Goal: Book appointment/travel/reservation

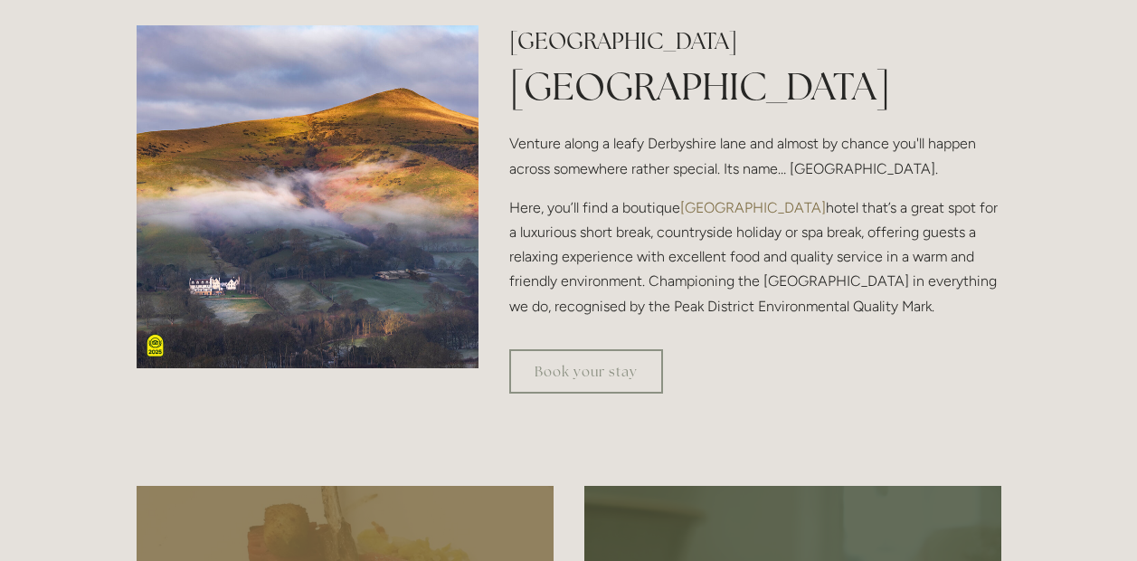
scroll to position [579, 0]
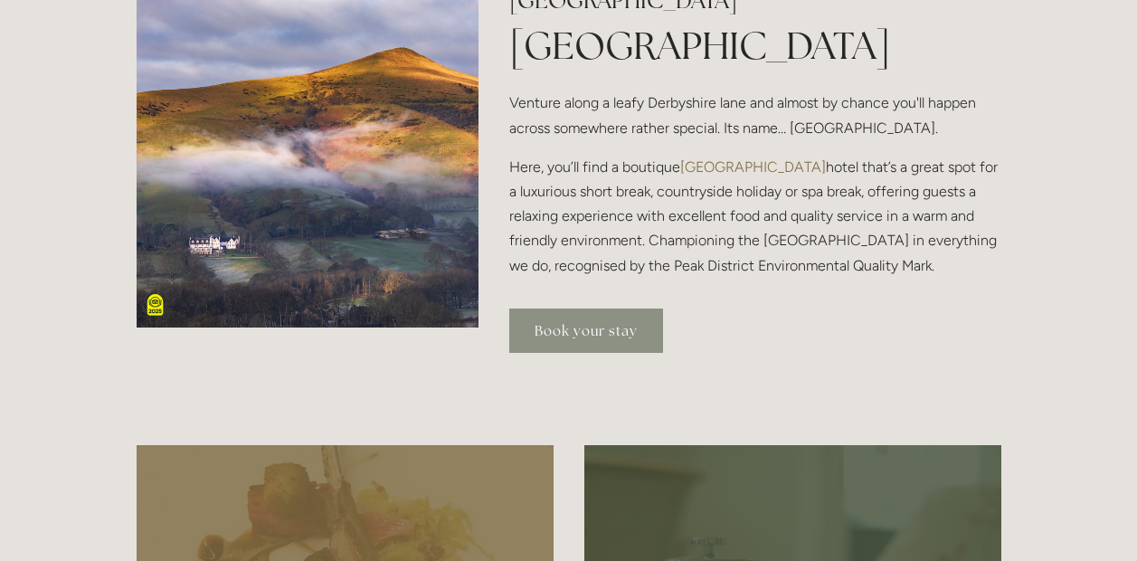
click at [568, 337] on link "Book your stay" at bounding box center [586, 331] width 154 height 44
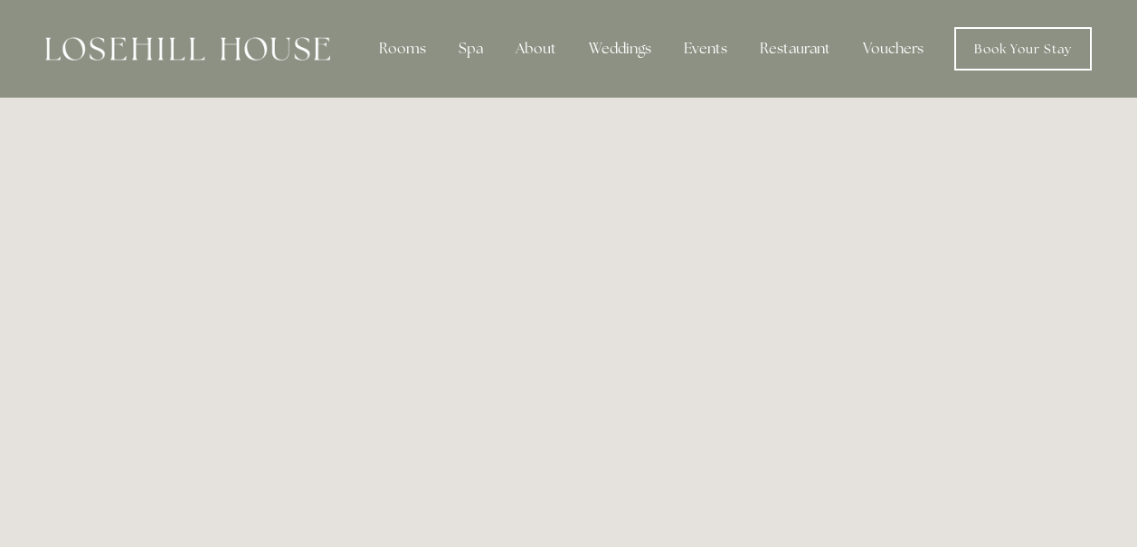
click at [283, 48] on img at bounding box center [187, 49] width 285 height 24
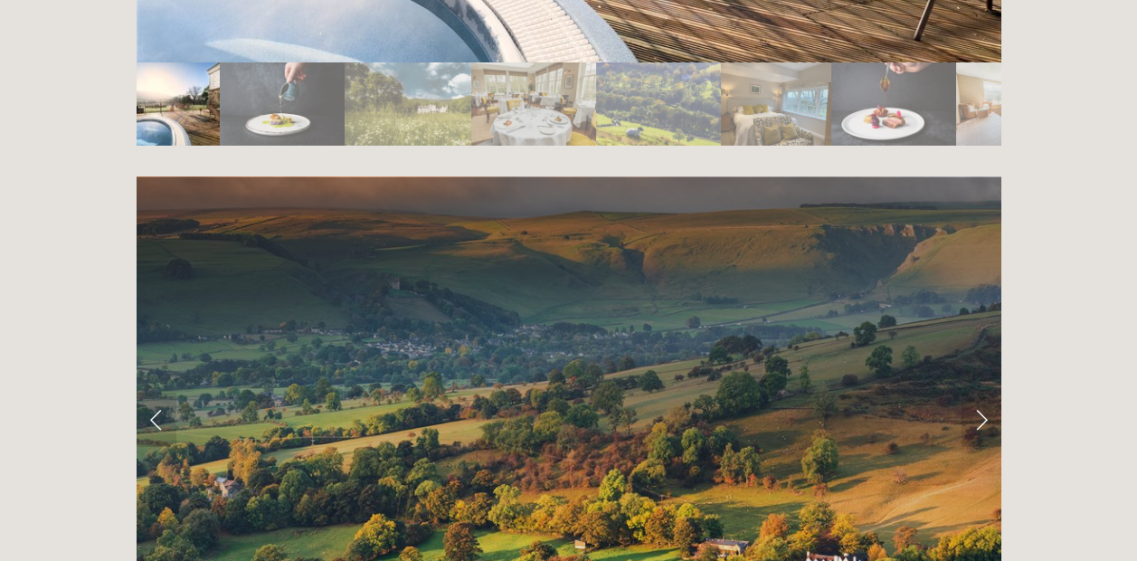
scroll to position [3420, 0]
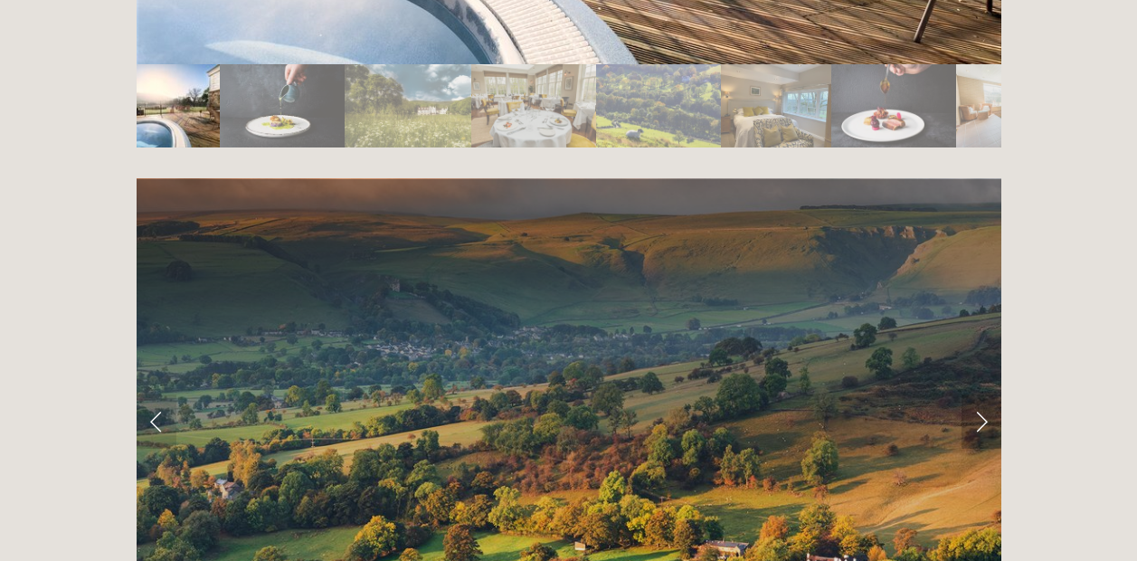
click at [985, 395] on link "Next Slide" at bounding box center [982, 422] width 40 height 54
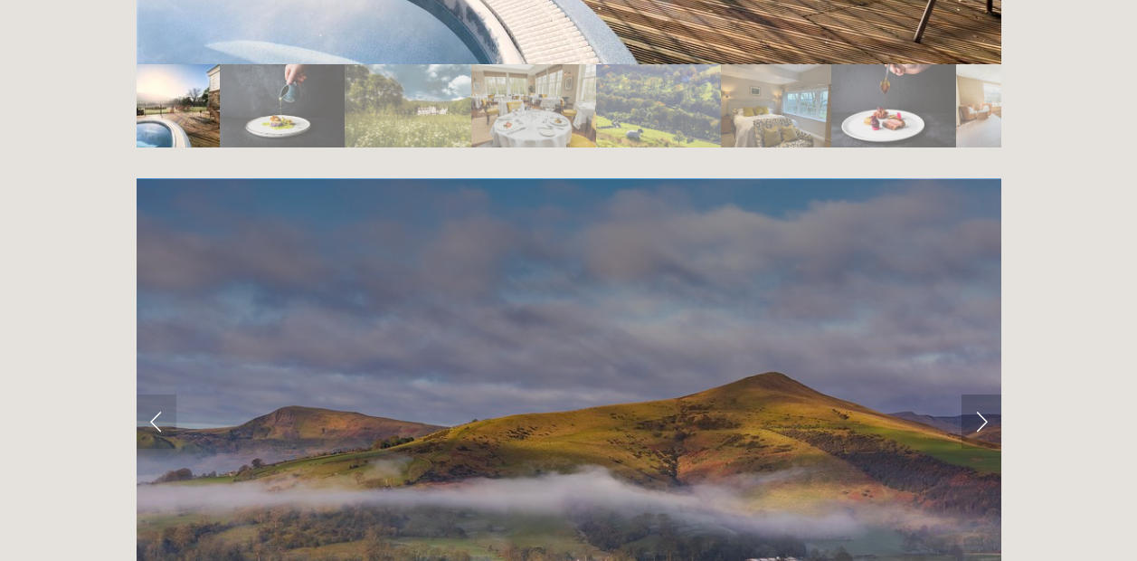
click at [985, 395] on link "Next Slide" at bounding box center [982, 422] width 40 height 54
click at [979, 395] on link "Next Slide" at bounding box center [982, 422] width 40 height 54
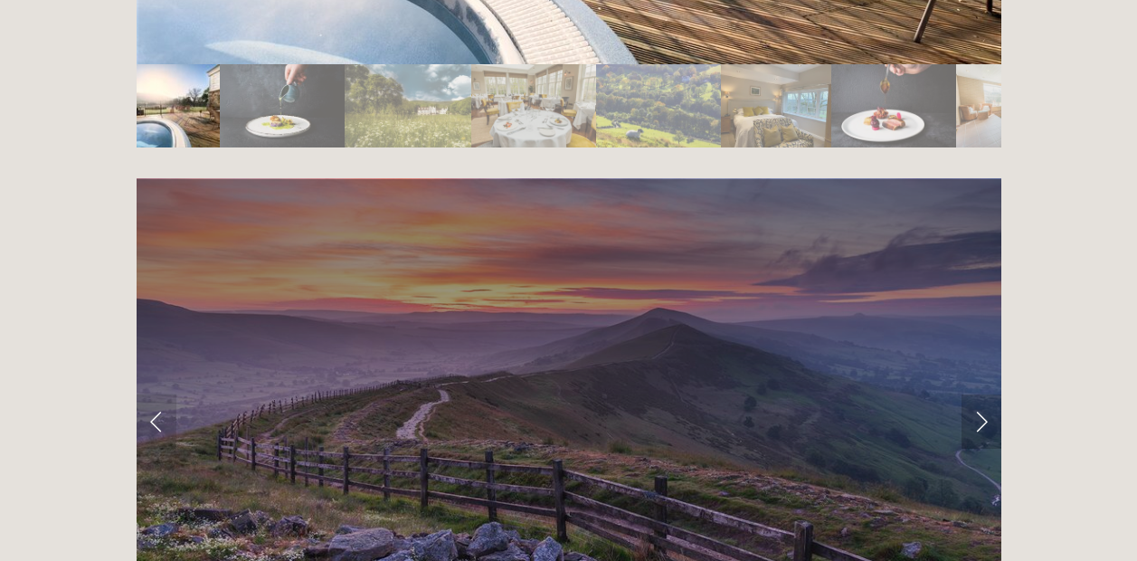
click at [979, 395] on link "Next Slide" at bounding box center [982, 422] width 40 height 54
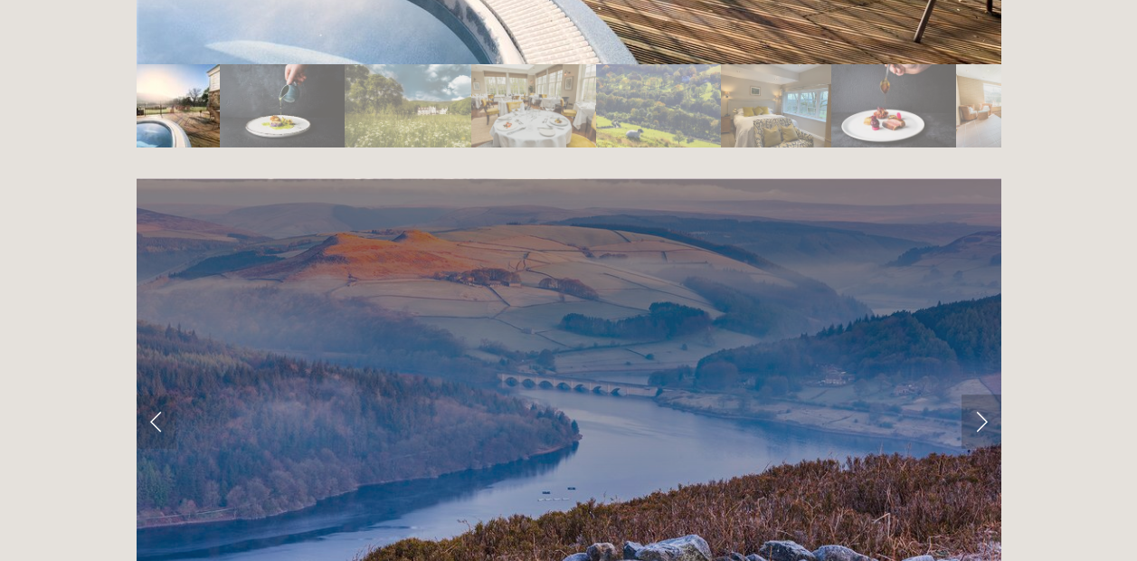
click at [979, 395] on link "Next Slide" at bounding box center [982, 422] width 40 height 54
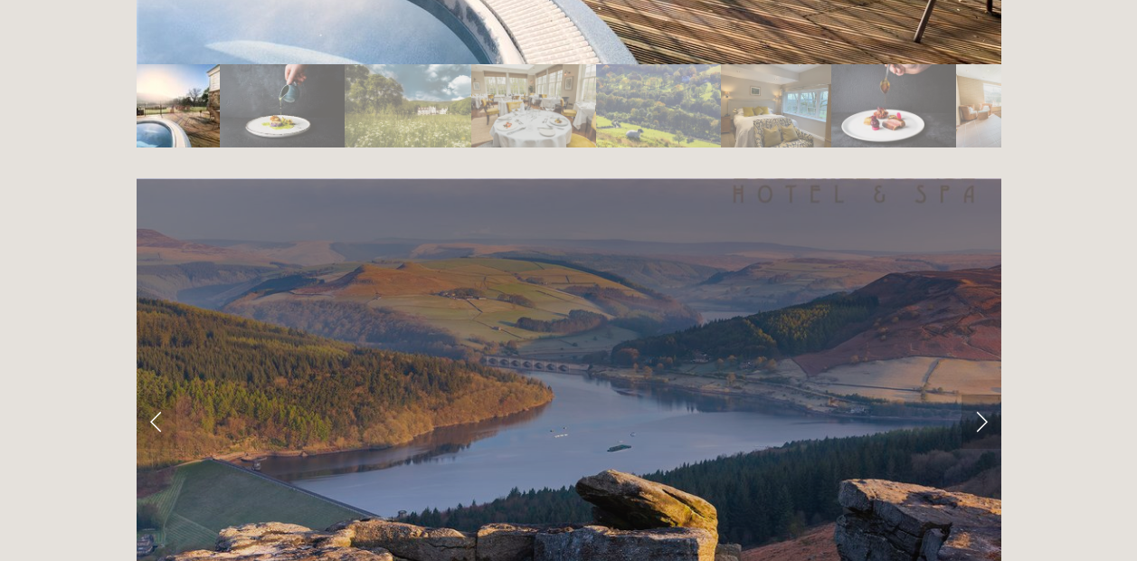
click at [979, 395] on link "Next Slide" at bounding box center [982, 422] width 40 height 54
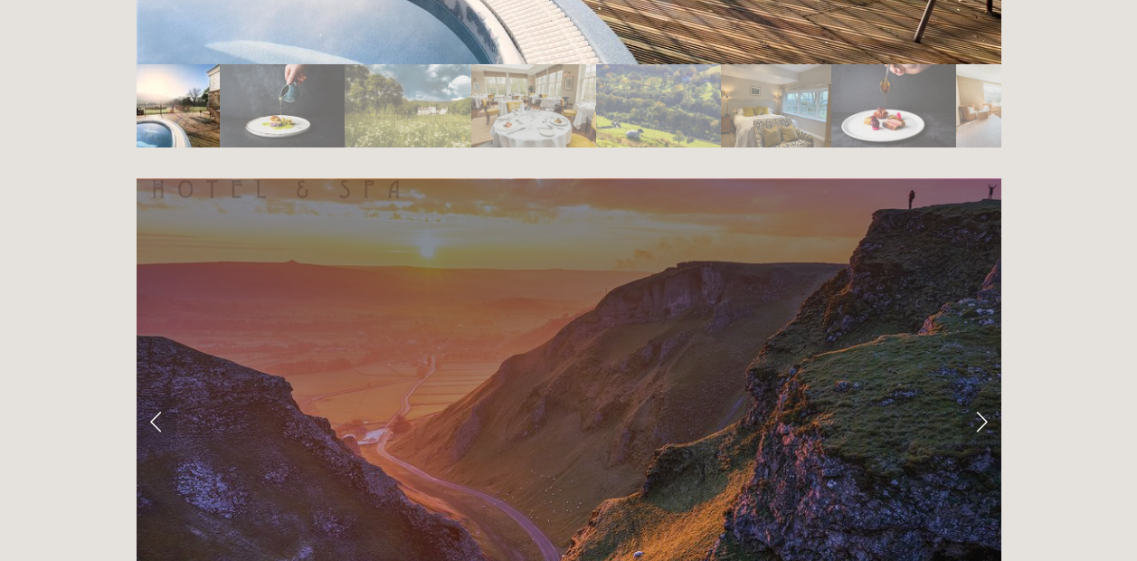
click at [979, 395] on link "Next Slide" at bounding box center [982, 422] width 40 height 54
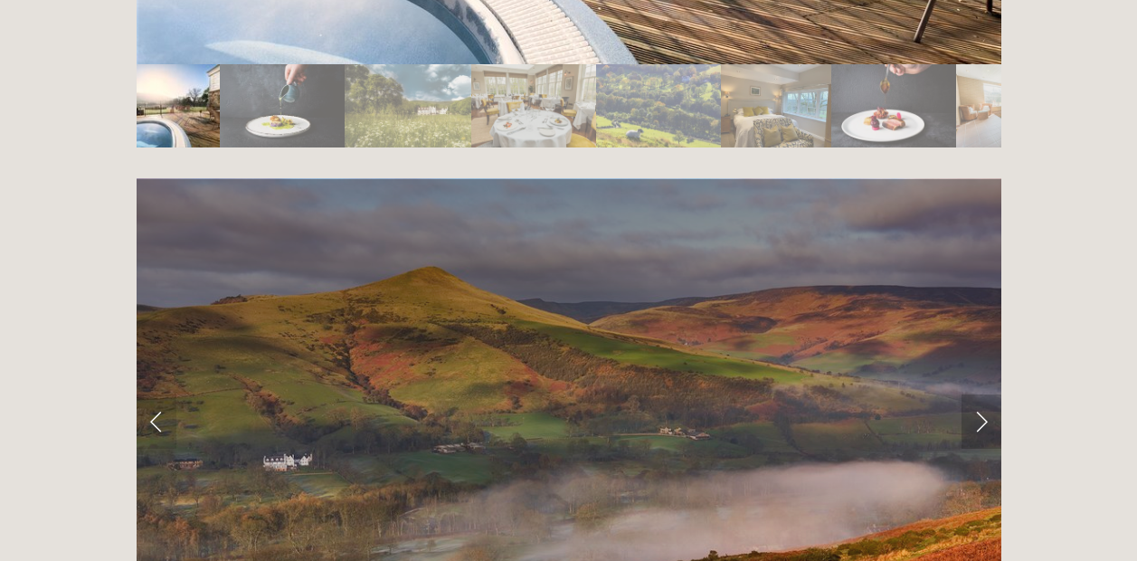
click at [979, 395] on link "Next Slide" at bounding box center [982, 422] width 40 height 54
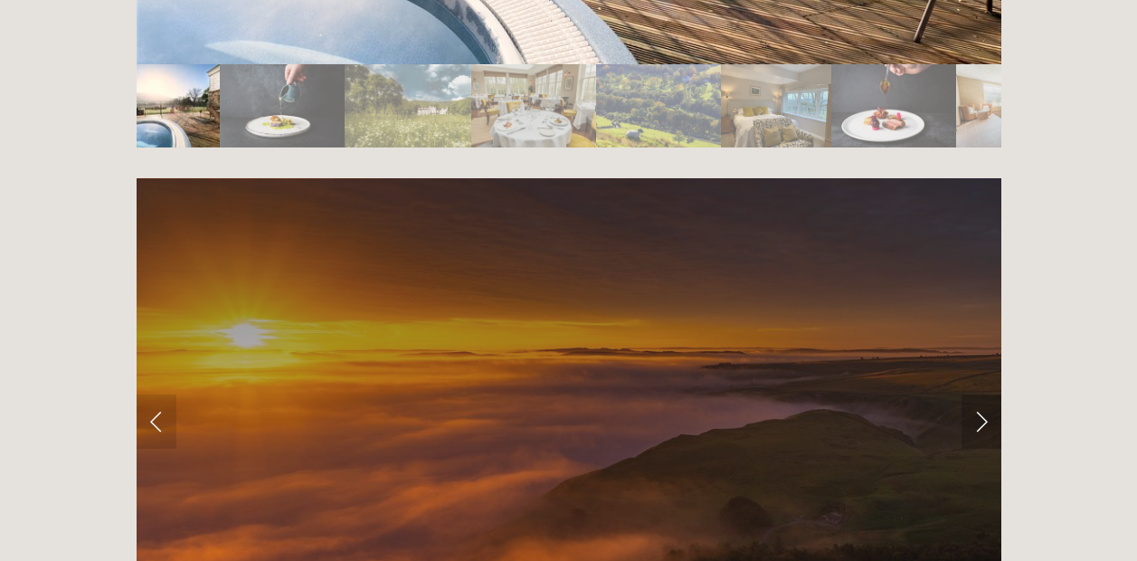
click at [979, 395] on link "Next Slide" at bounding box center [982, 422] width 40 height 54
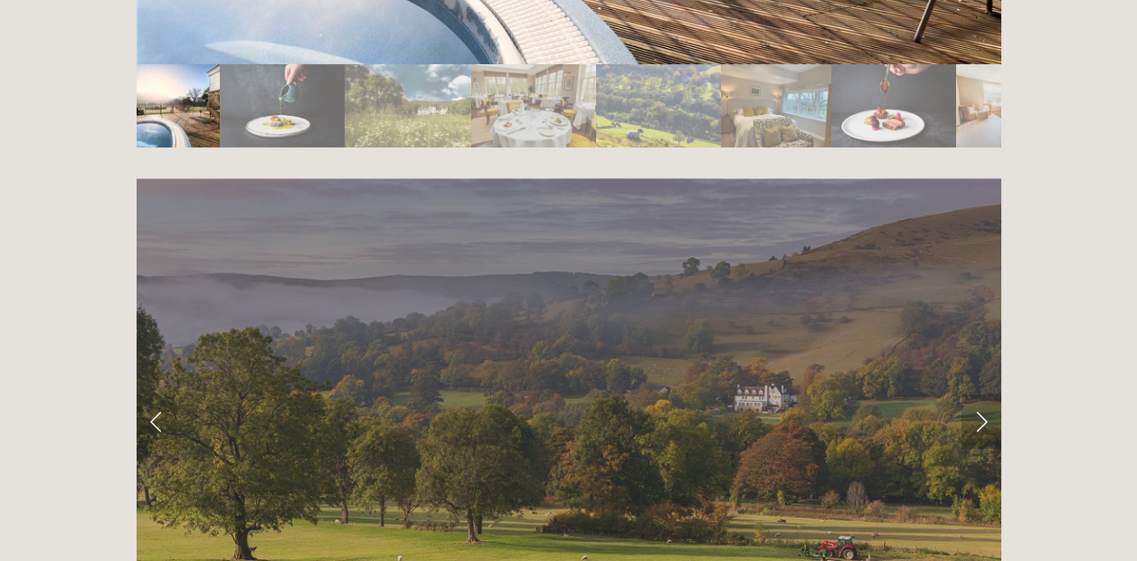
click at [979, 395] on link "Next Slide" at bounding box center [982, 422] width 40 height 54
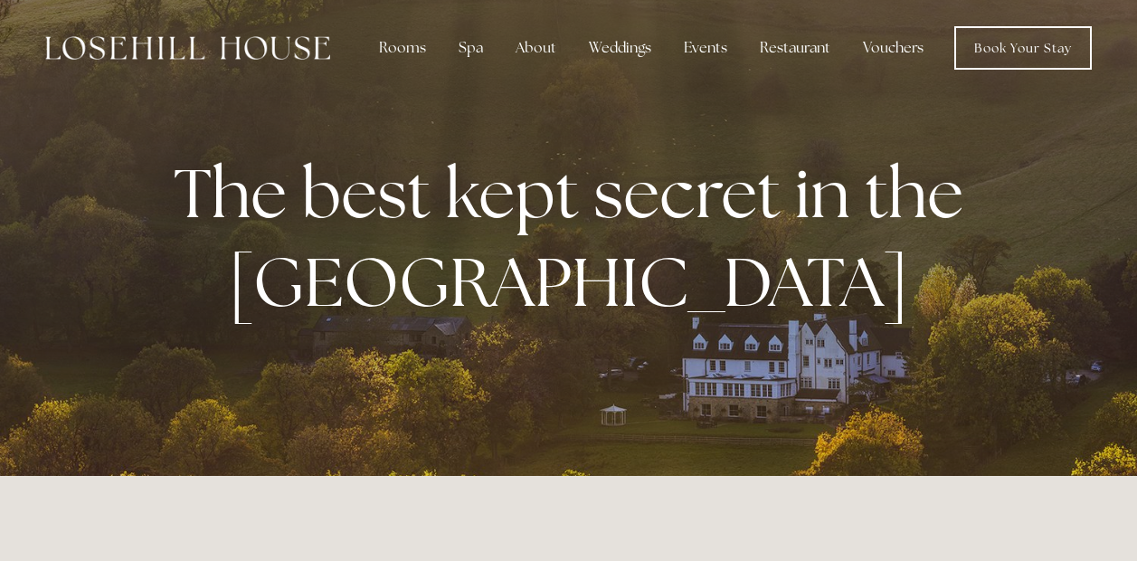
scroll to position [0, 0]
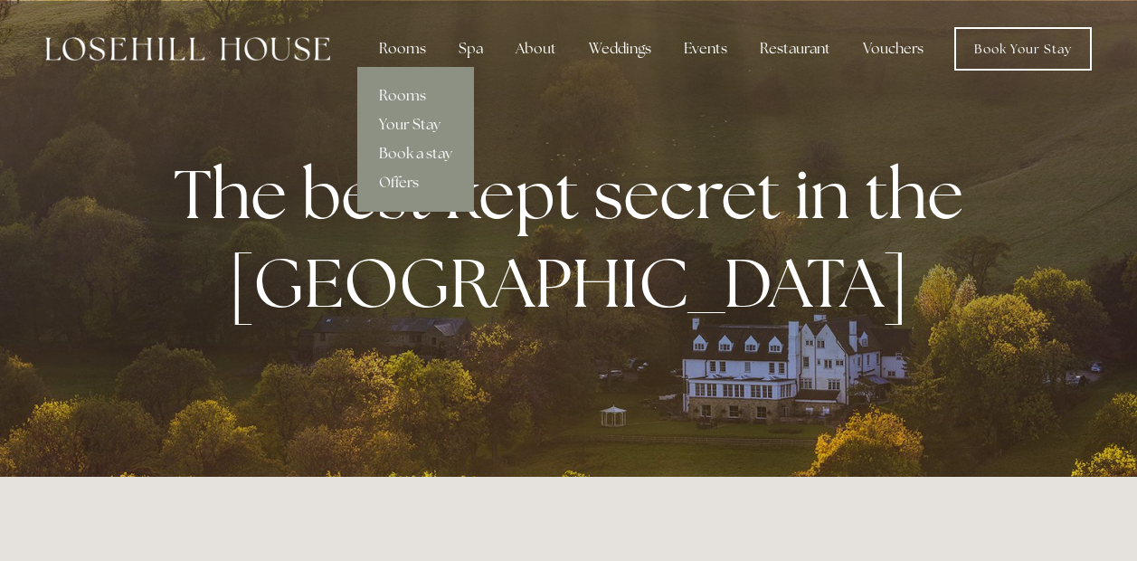
click at [410, 53] on div "Rooms" at bounding box center [403, 49] width 76 height 36
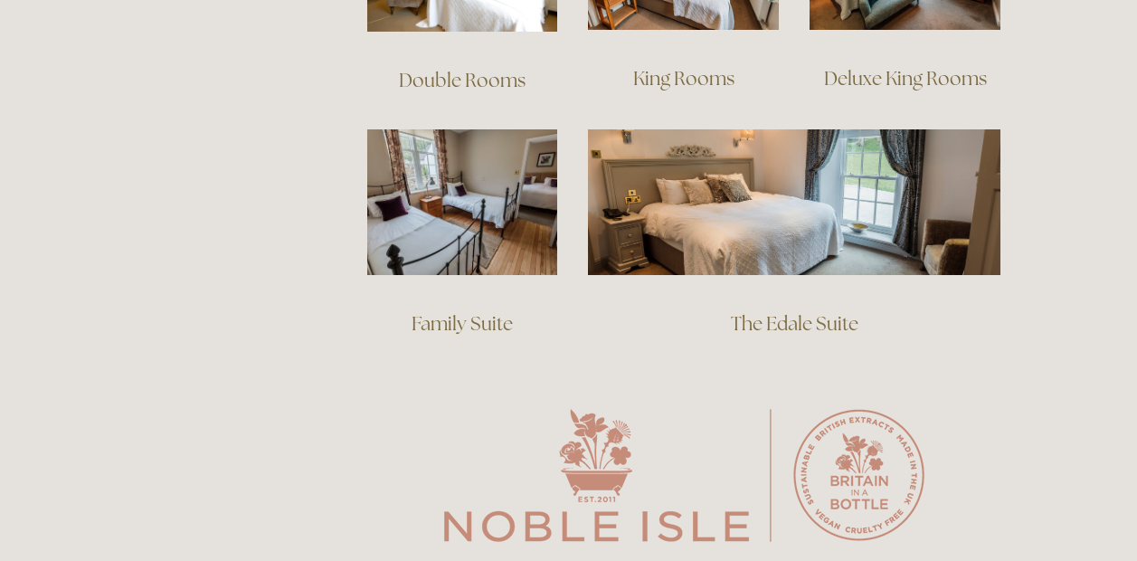
scroll to position [1436, 0]
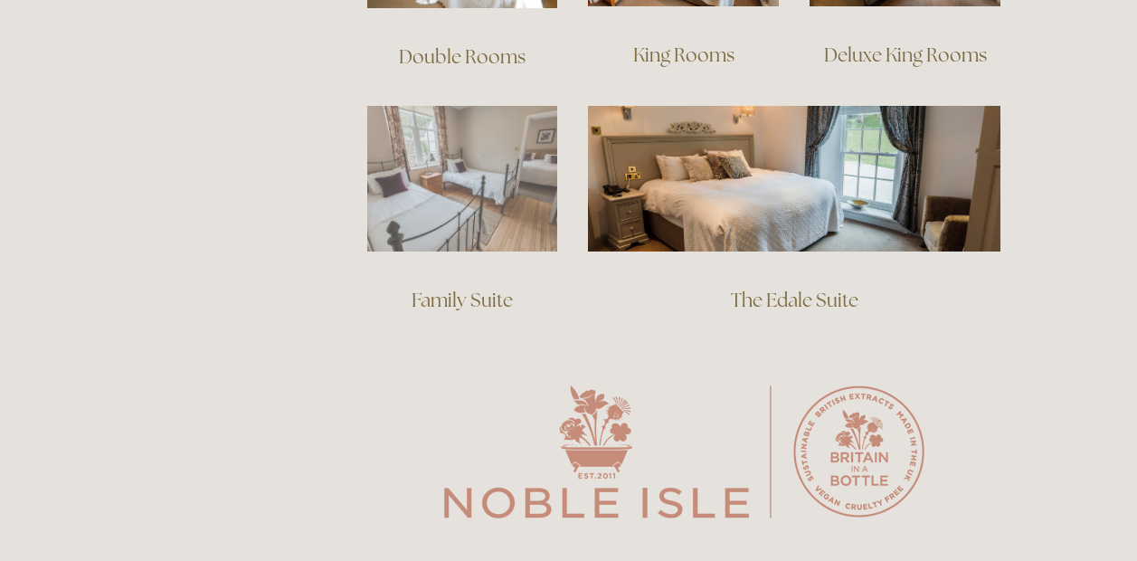
click at [490, 184] on img at bounding box center [462, 179] width 191 height 146
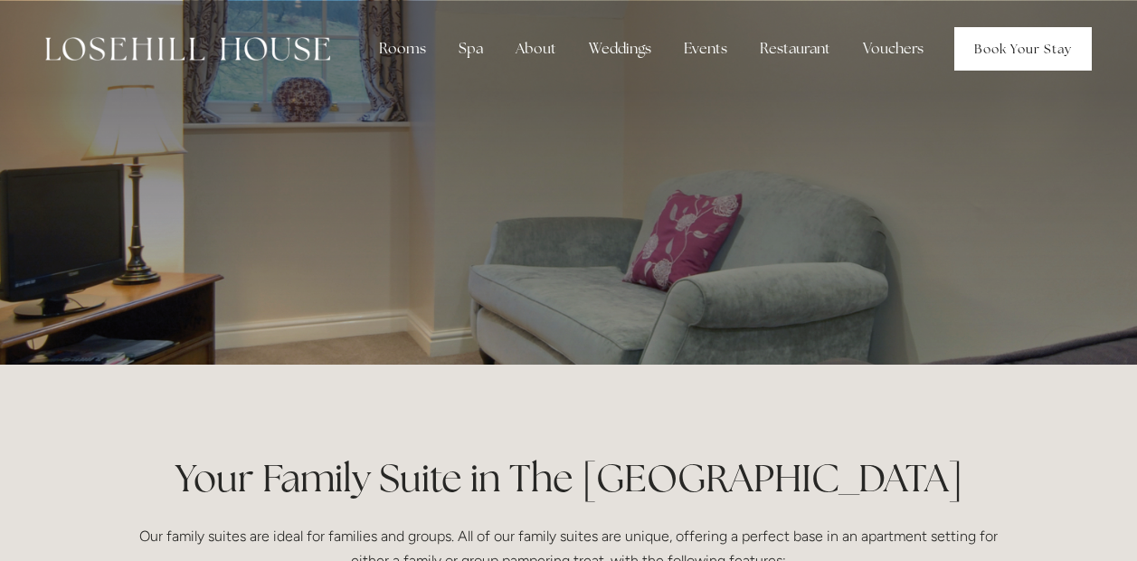
click at [1032, 43] on link "Book Your Stay" at bounding box center [1024, 48] width 138 height 43
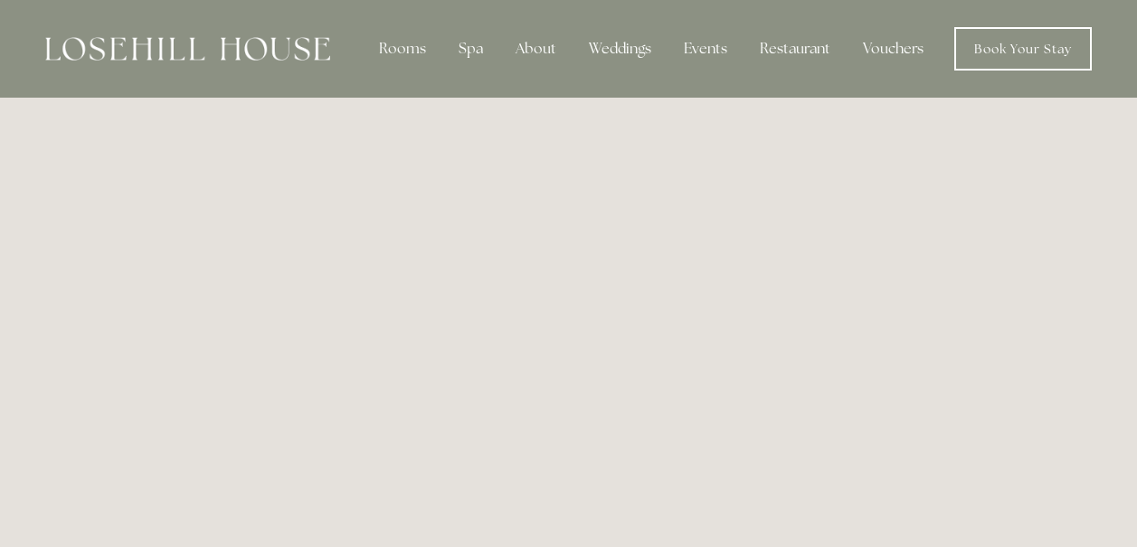
click at [176, 58] on img at bounding box center [187, 49] width 285 height 24
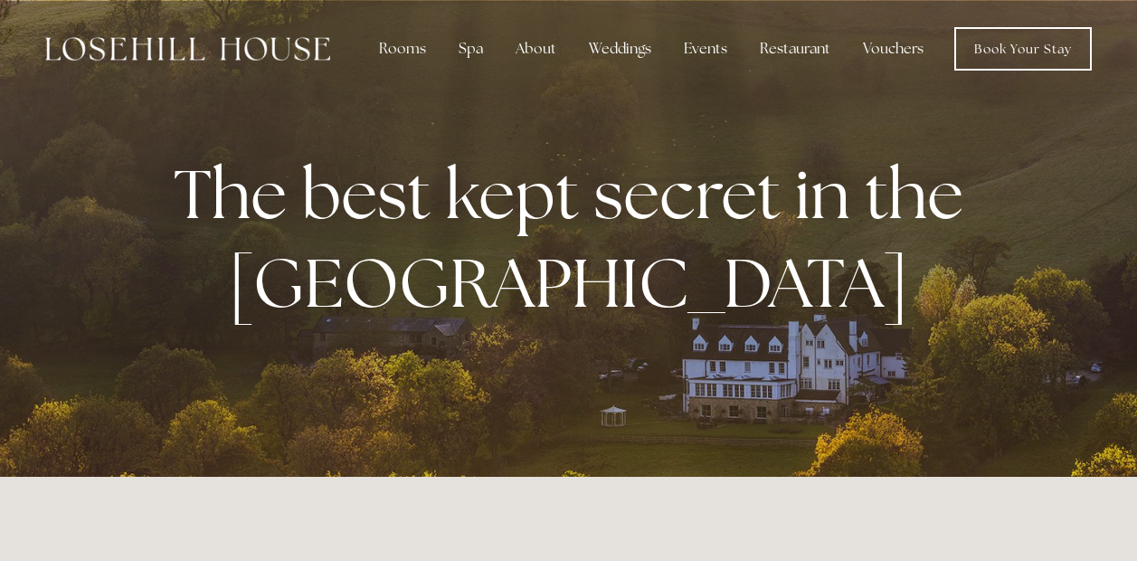
click at [220, 43] on img at bounding box center [187, 49] width 285 height 24
click at [1025, 54] on link "Book Your Stay" at bounding box center [1024, 48] width 138 height 43
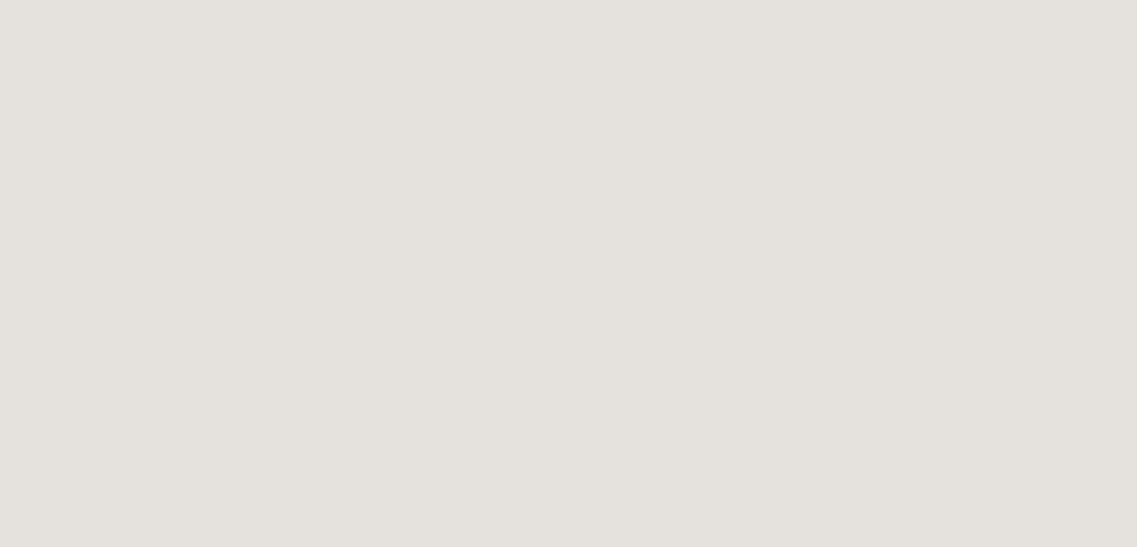
scroll to position [730, 0]
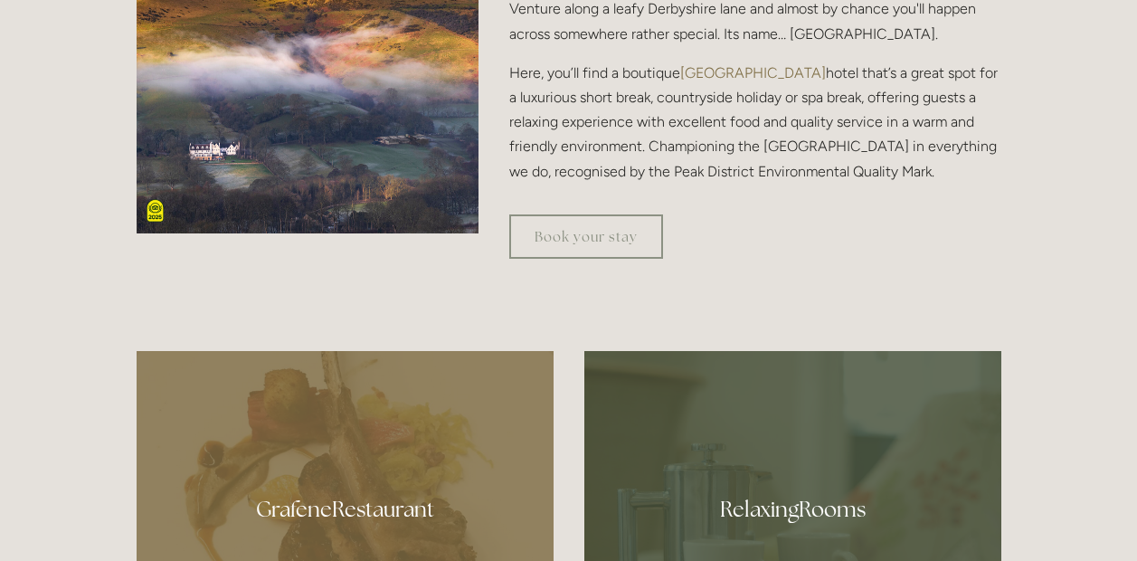
scroll to position [724, 0]
